Goal: Book appointment/travel/reservation

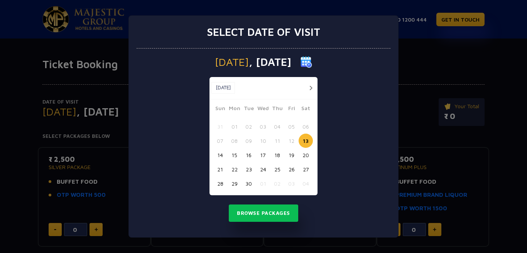
click at [313, 89] on button "button" at bounding box center [311, 88] width 10 height 10
click at [251, 170] on button "21" at bounding box center [248, 169] width 14 height 14
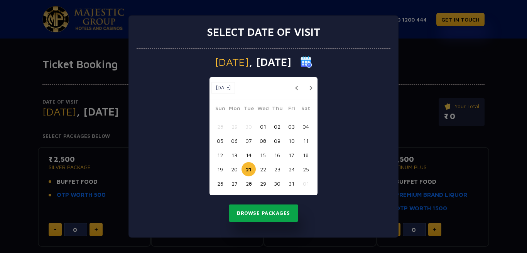
click at [257, 213] on button "Browse Packages" at bounding box center [263, 214] width 69 height 18
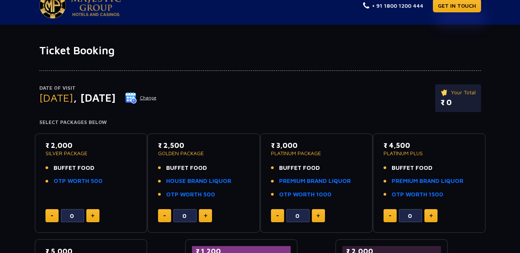
scroll to position [39, 0]
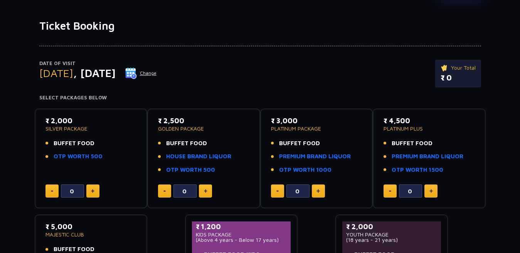
click at [67, 129] on p "SILVER PACKAGE" at bounding box center [90, 128] width 91 height 5
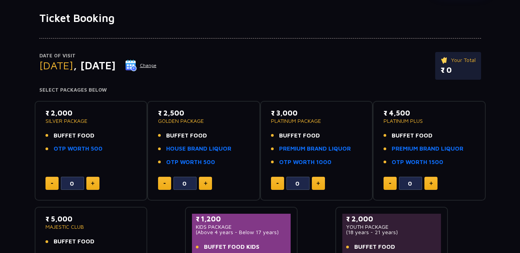
scroll to position [31, 0]
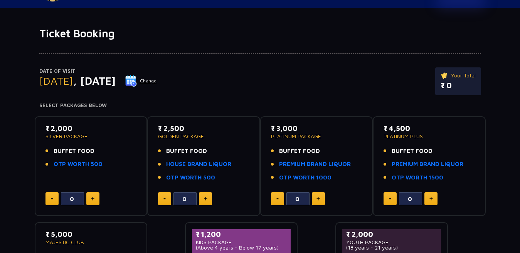
click at [91, 199] on img at bounding box center [92, 199] width 3 height 4
type input "3"
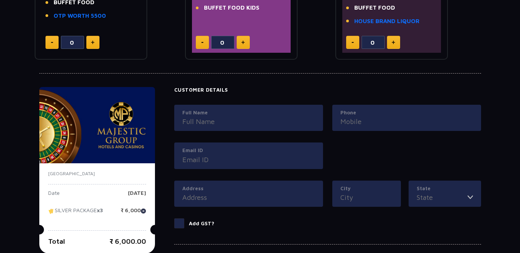
scroll to position [339, 0]
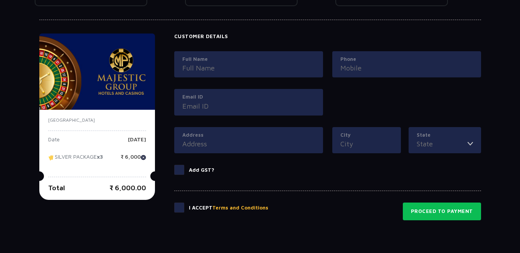
click at [74, 157] on p "SILVER PACKAGE x3" at bounding box center [75, 160] width 55 height 12
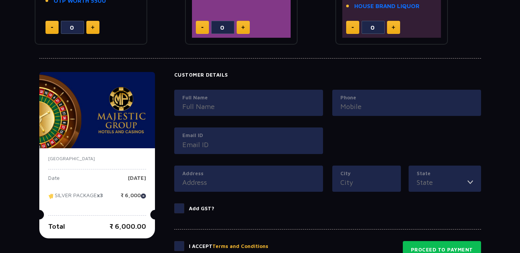
click at [83, 105] on img at bounding box center [97, 110] width 116 height 76
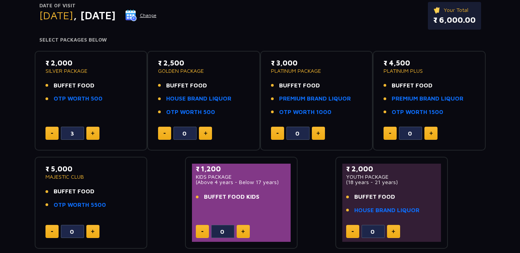
scroll to position [31, 0]
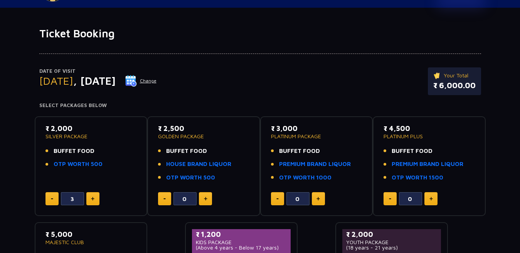
click at [60, 137] on p "SILVER PACKAGE" at bounding box center [90, 136] width 91 height 5
click at [67, 164] on link "OTP WORTH 500" at bounding box center [78, 164] width 49 height 9
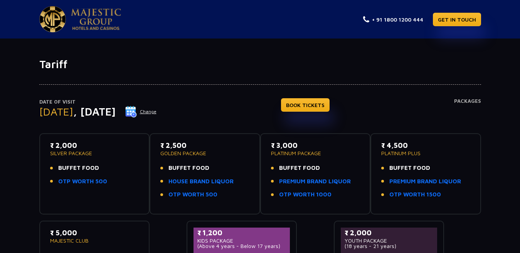
click at [462, 99] on h4 "Packages" at bounding box center [467, 112] width 27 height 28
